Goal: Transaction & Acquisition: Purchase product/service

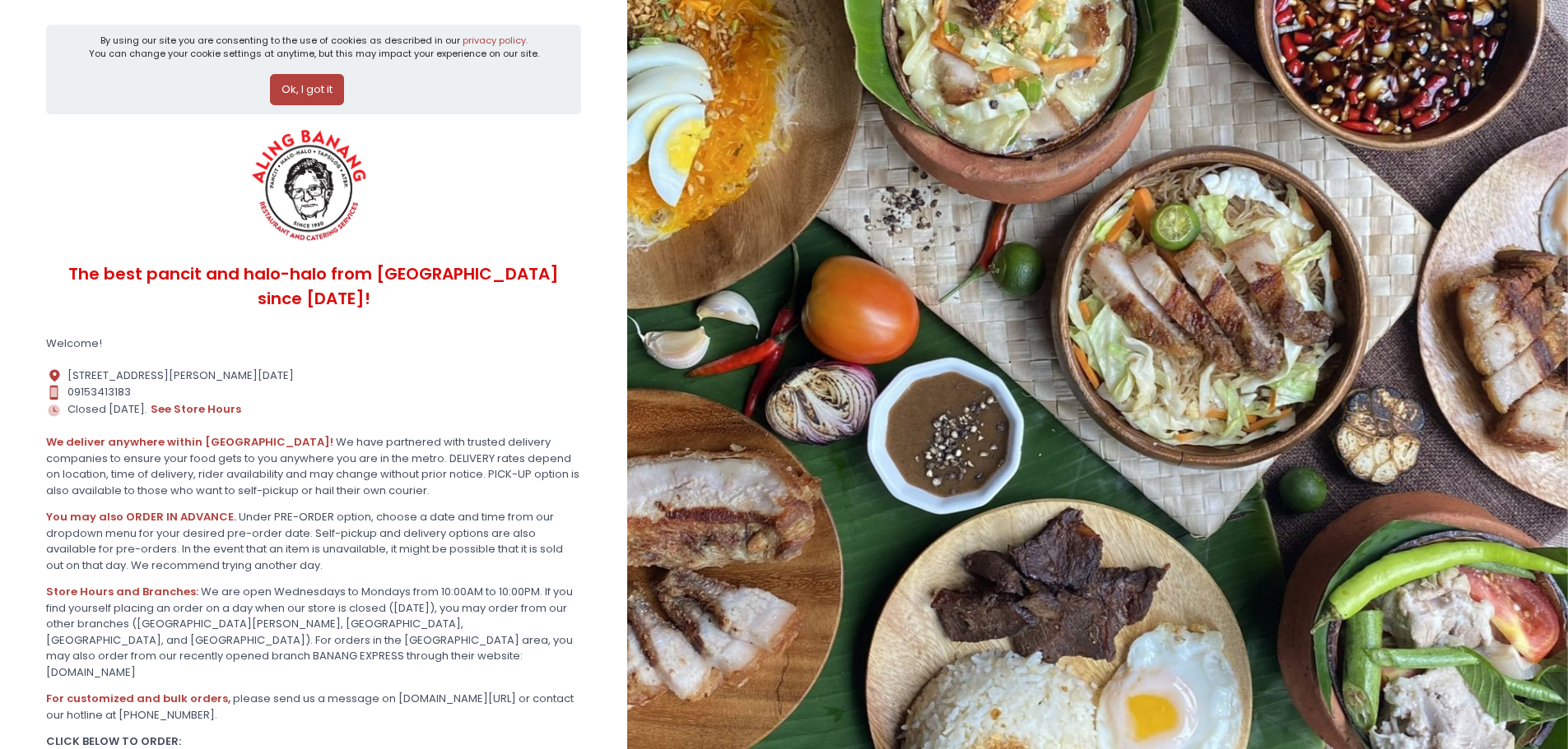
scroll to position [107, 0]
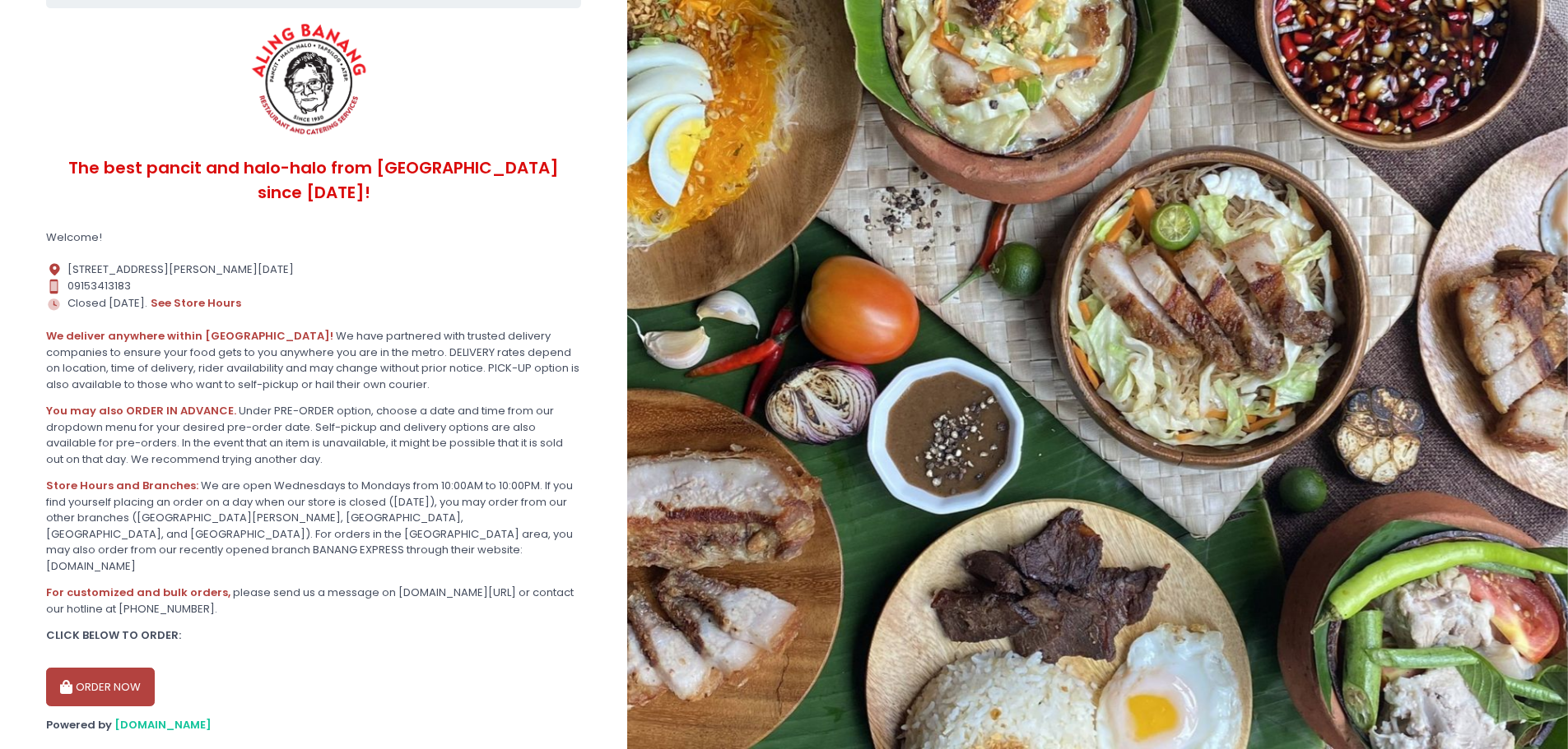
click at [123, 668] on button "ORDER NOW" at bounding box center [100, 687] width 108 height 39
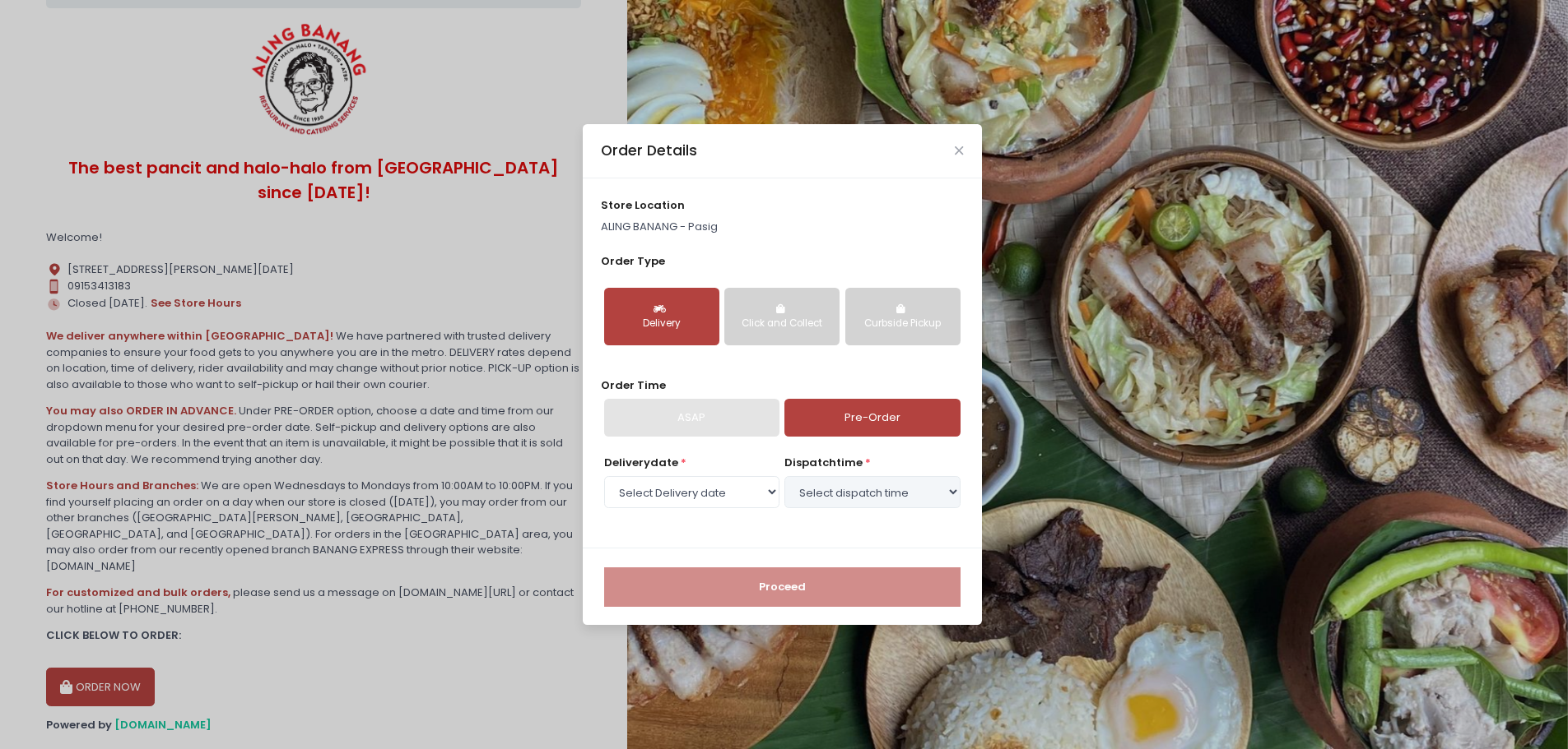
click at [673, 323] on div "Delivery" at bounding box center [662, 324] width 93 height 15
click at [864, 418] on link "Pre-Order" at bounding box center [872, 417] width 176 height 38
click at [682, 491] on select "Select Delivery date [DATE] [DATE] [DATE] [DATE] [DATE] [DATE] [DATE] [DATE] [D…" at bounding box center [692, 492] width 176 height 31
click at [680, 496] on select "Select Delivery date [DATE] [DATE] [DATE] [DATE] [DATE] [DATE] [DATE] [DATE] [D…" at bounding box center [692, 492] width 176 height 31
select select "[DATE]"
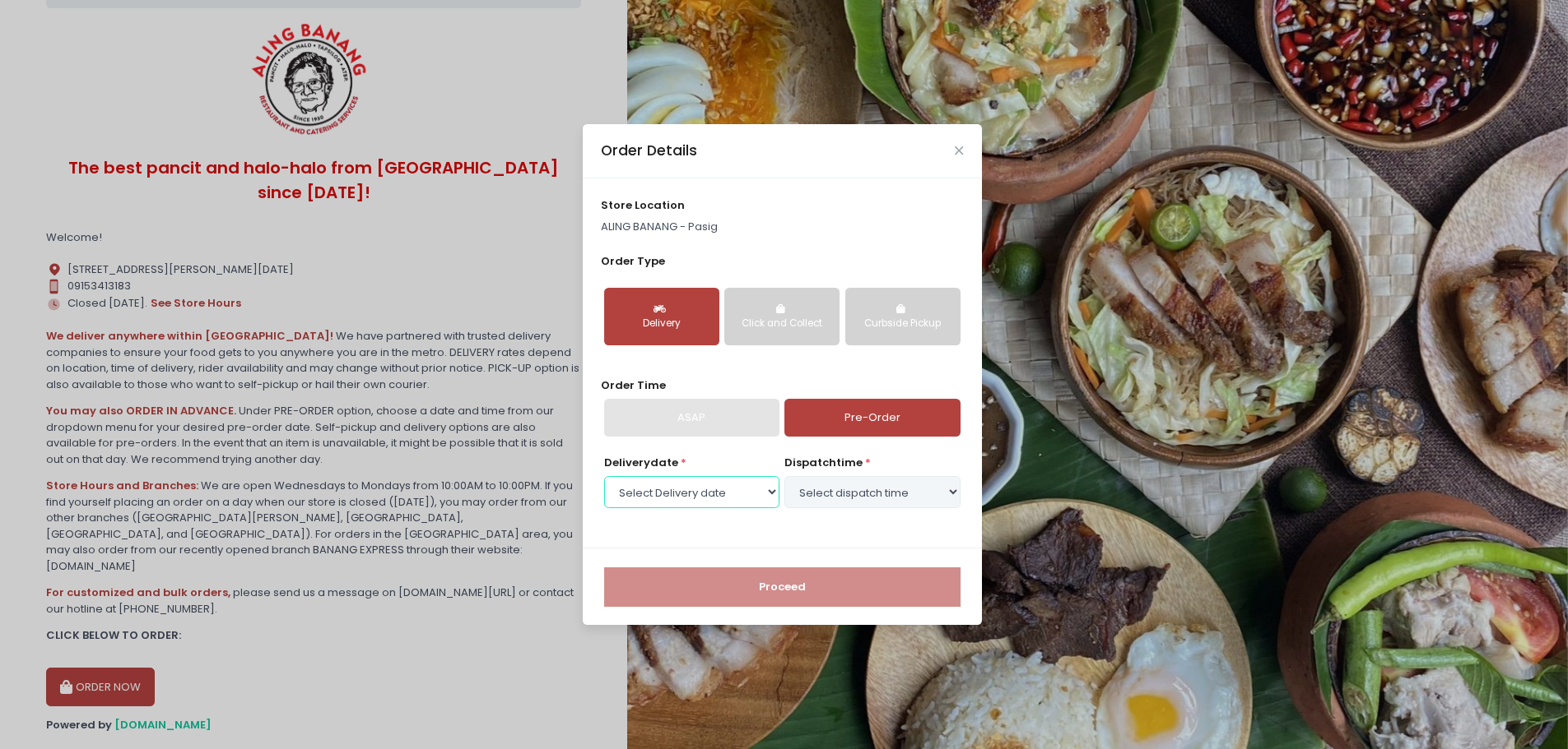
click at [604, 477] on select "Select Delivery date Friday, Sep 5th Saturday, Sep 6th Sunday, Sep 7th Monday, …" at bounding box center [692, 492] width 176 height 31
click at [865, 495] on select "Select dispatch time 10:00 AM - 10:30 AM 10:30 AM - 11:00 AM 11:00 AM - 11:30 A…" at bounding box center [872, 492] width 176 height 31
select select "20:30"
click at [784, 477] on select "Select dispatch time 10:00 AM - 10:30 AM 10:30 AM - 11:00 AM 11:00 AM - 11:30 A…" at bounding box center [872, 492] width 176 height 31
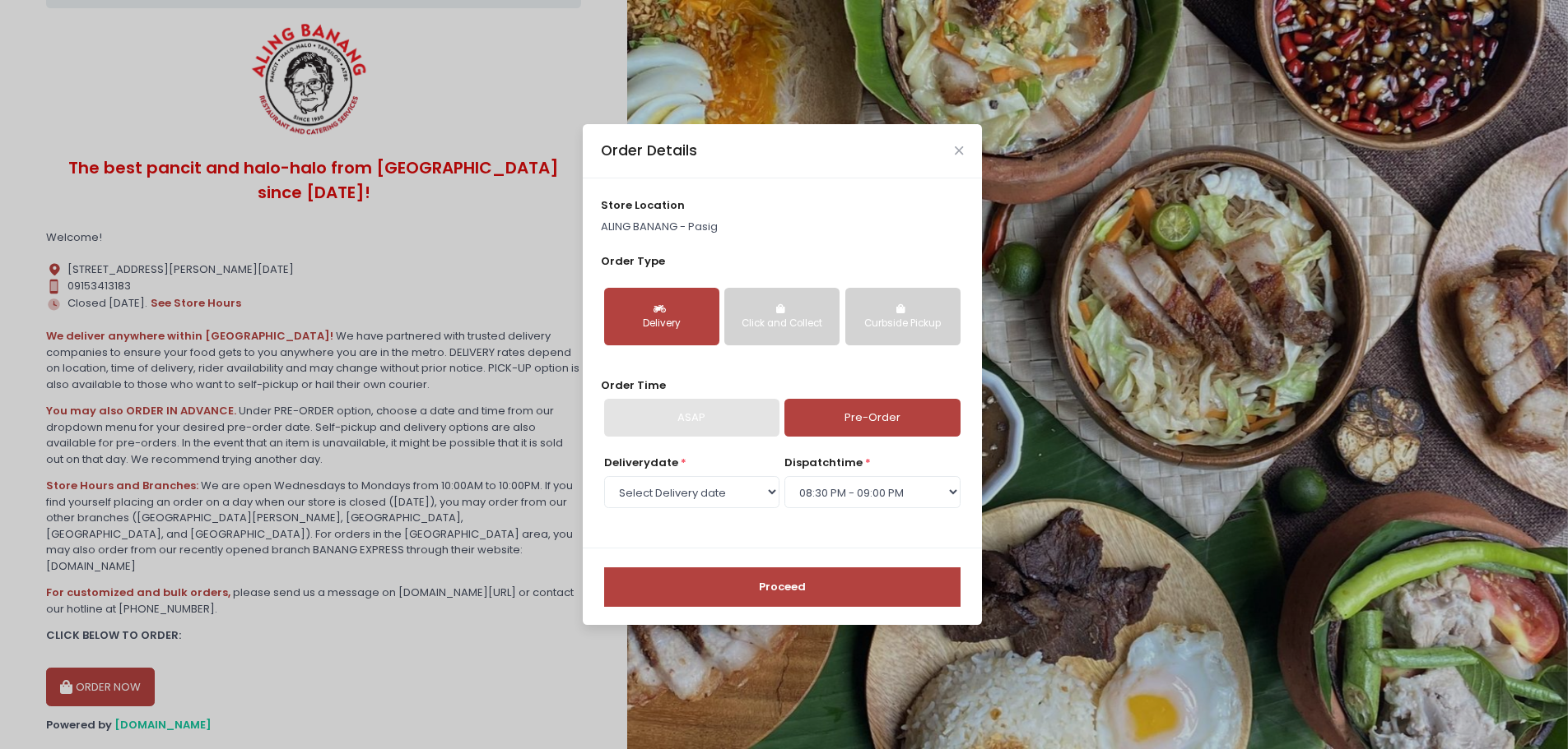
click at [708, 587] on button "Proceed" at bounding box center [783, 587] width 356 height 39
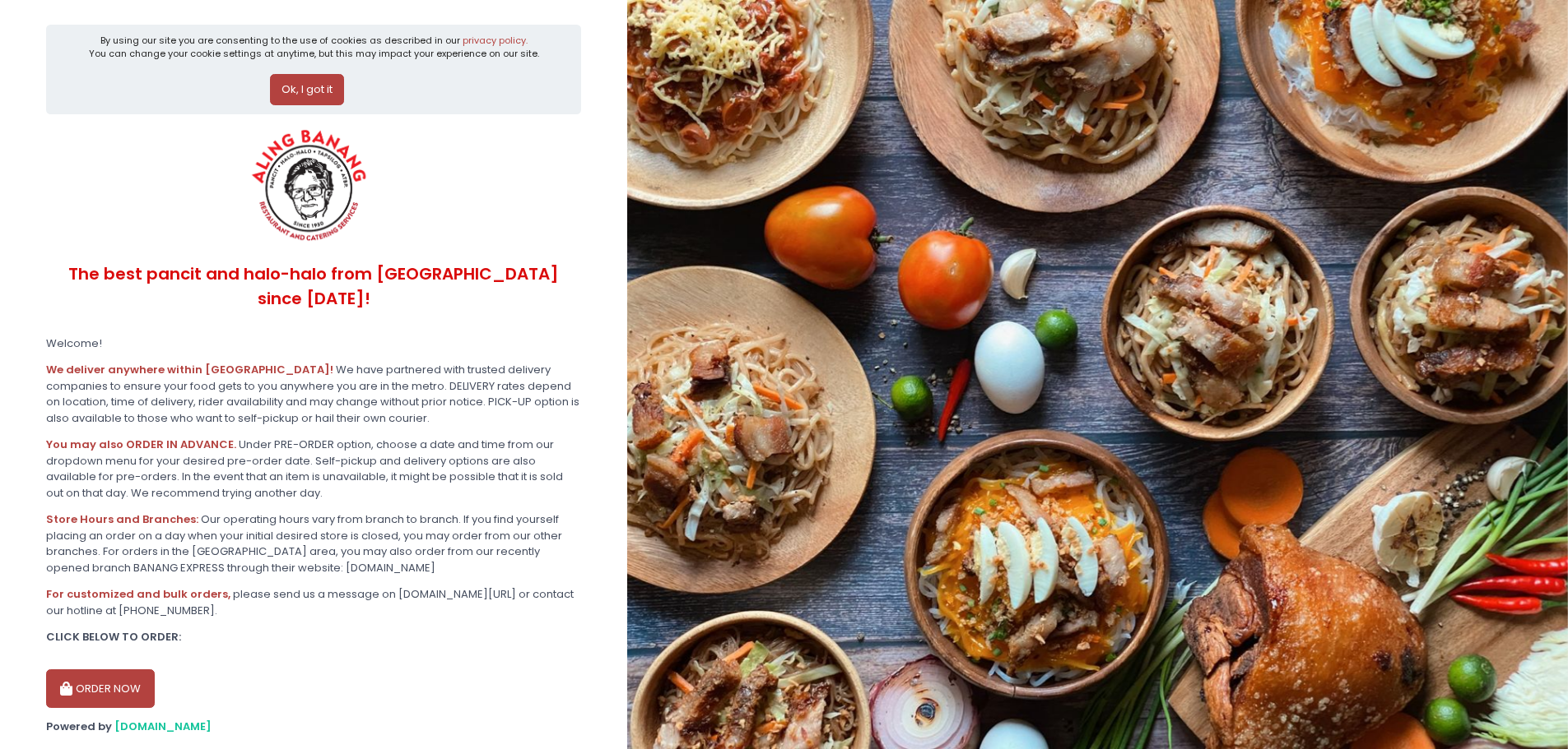
click at [127, 670] on button "ORDER NOW" at bounding box center [100, 689] width 108 height 39
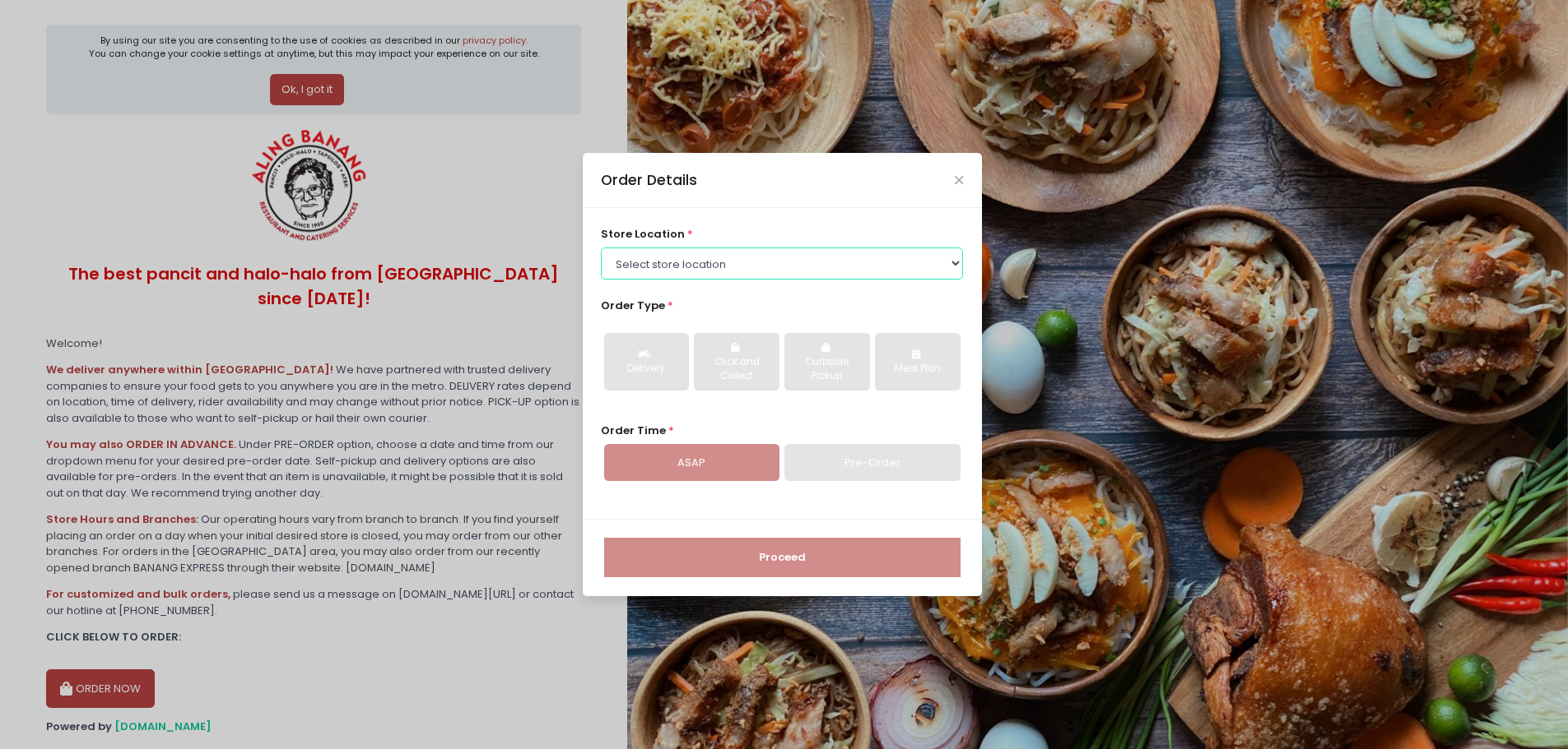
click at [706, 270] on select "Select store location ALING [GEOGRAPHIC_DATA] - [GEOGRAPHIC_DATA] [GEOGRAPHIC_D…" at bounding box center [782, 264] width 363 height 31
click at [601, 248] on select "Select store location ALING [GEOGRAPHIC_DATA] - [GEOGRAPHIC_DATA] [GEOGRAPHIC_D…" at bounding box center [782, 264] width 363 height 31
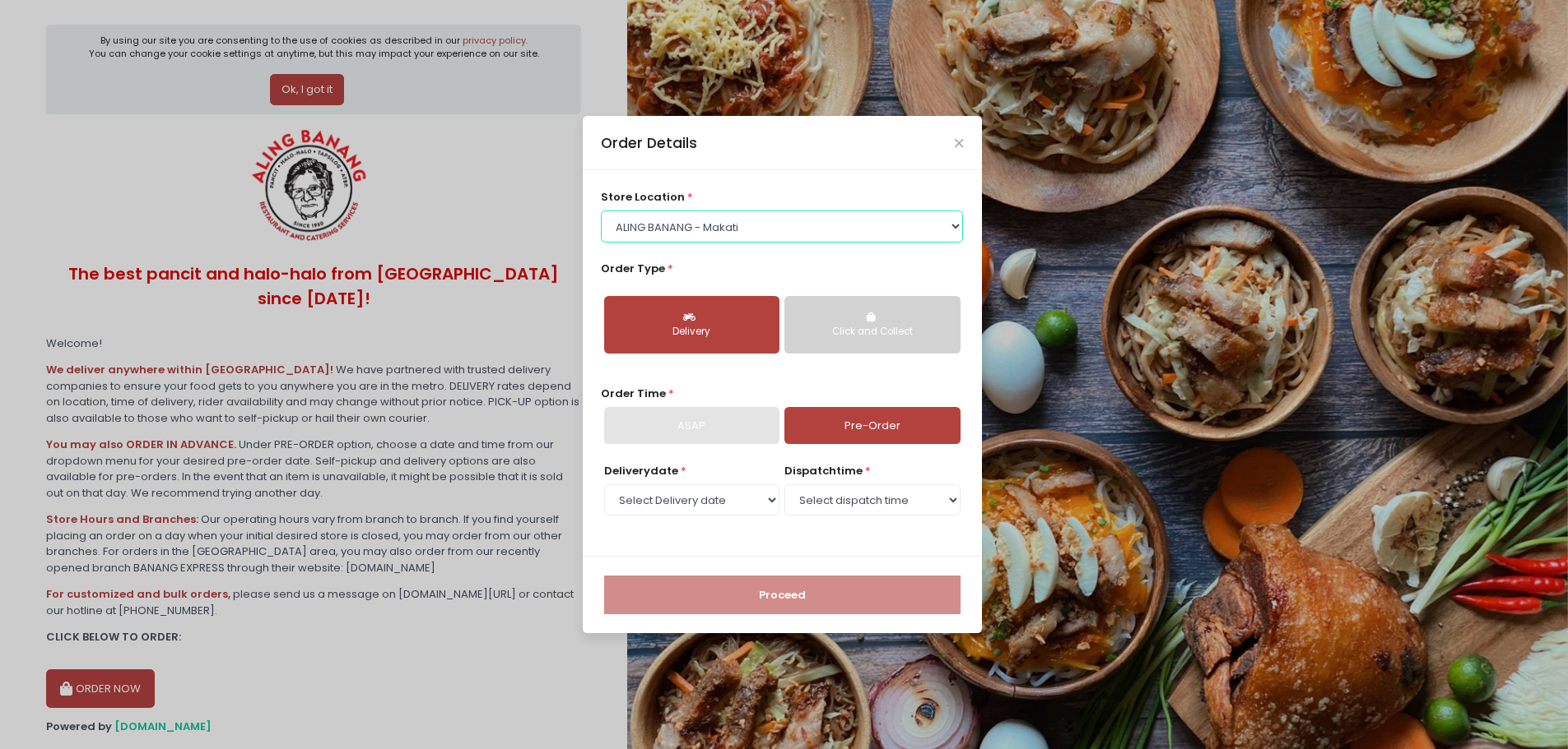
click at [736, 223] on select "Select store location ALING [GEOGRAPHIC_DATA] - [GEOGRAPHIC_DATA] [GEOGRAPHIC_D…" at bounding box center [782, 226] width 363 height 31
select select "61445fa8c0144a0f30d77b95"
click at [601, 210] on select "Select store location ALING [GEOGRAPHIC_DATA] - [GEOGRAPHIC_DATA] [GEOGRAPHIC_D…" at bounding box center [782, 226] width 363 height 31
click at [895, 429] on link "Pre-Order" at bounding box center [872, 425] width 176 height 38
click at [717, 505] on select "Select Delivery date [DATE] [DATE] [DATE] [DATE] [DATE] [DATE] [DATE]" at bounding box center [692, 500] width 176 height 31
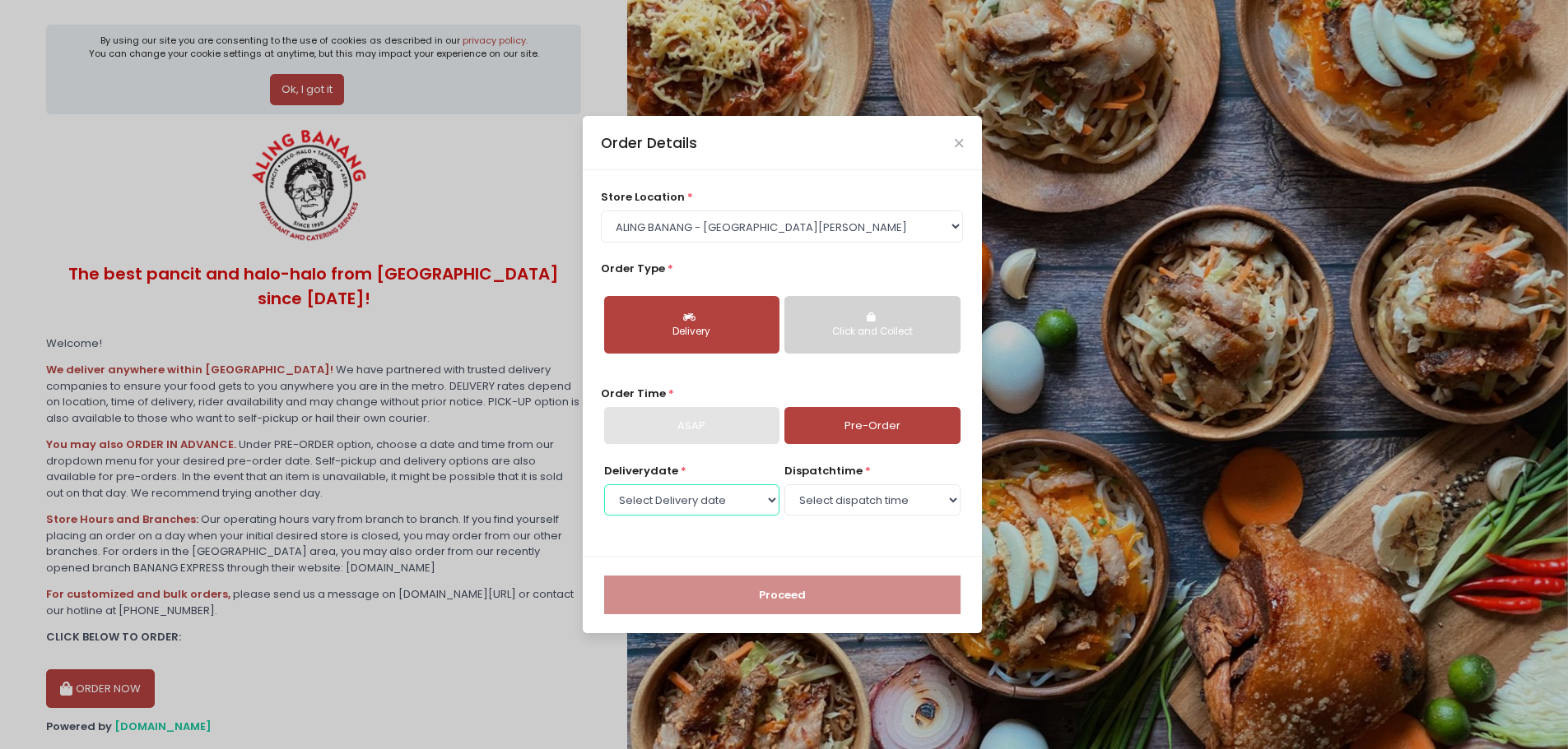
select select "[DATE]"
click at [604, 484] on select "Select Delivery date [DATE] [DATE] [DATE] [DATE] [DATE] [DATE] [DATE]" at bounding box center [692, 500] width 176 height 31
click at [824, 491] on select "Select dispatch time 07:00 AM - 07:30 AM 07:30 AM - 08:00 AM 08:00 AM - 08:30 A…" at bounding box center [872, 500] width 176 height 31
select select "20:00"
click at [784, 484] on select "Select dispatch time 07:00 AM - 07:30 AM 07:30 AM - 08:00 AM 08:00 AM - 08:30 A…" at bounding box center [872, 500] width 176 height 31
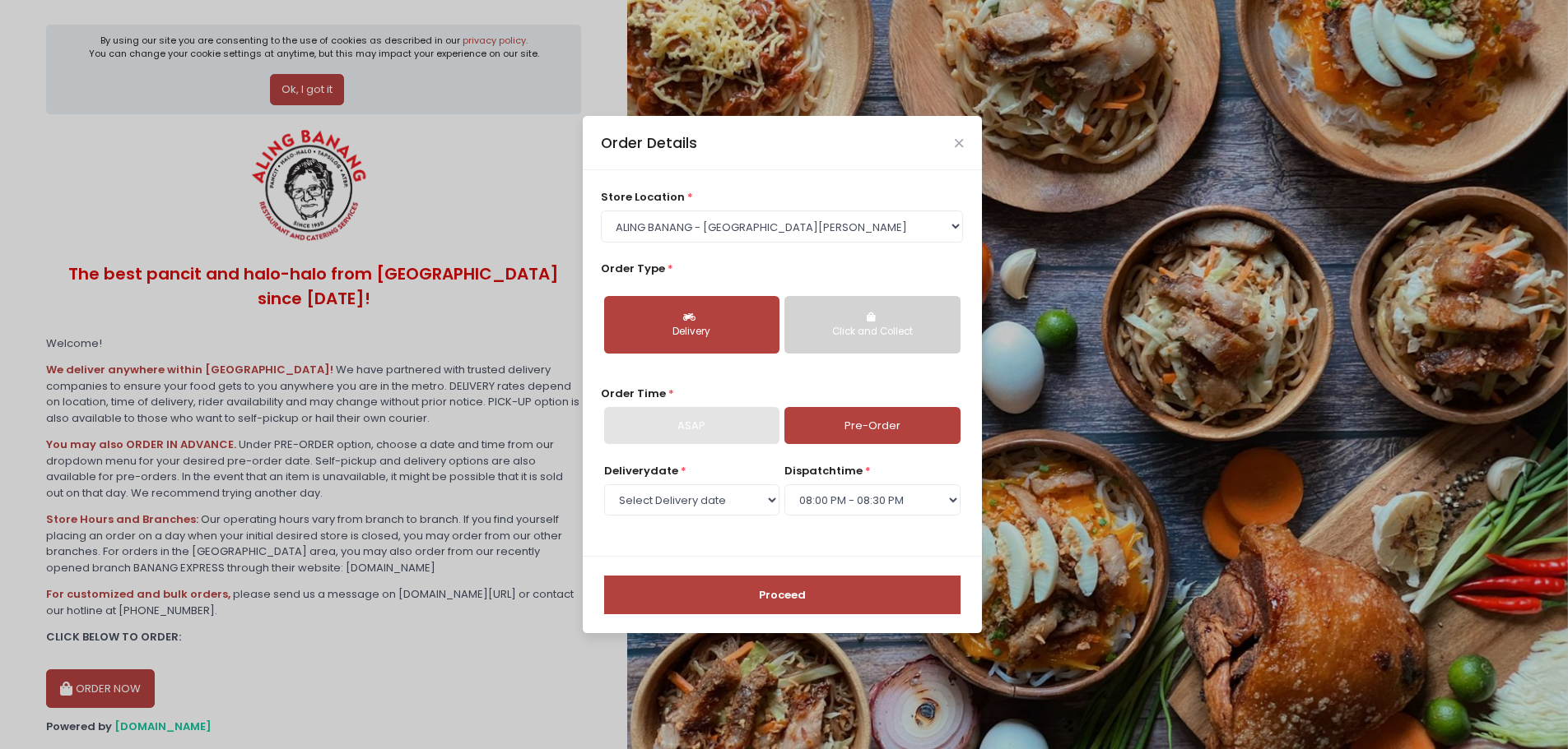
click at [798, 594] on button "Proceed" at bounding box center [783, 595] width 356 height 39
